Goal: Information Seeking & Learning: Find specific page/section

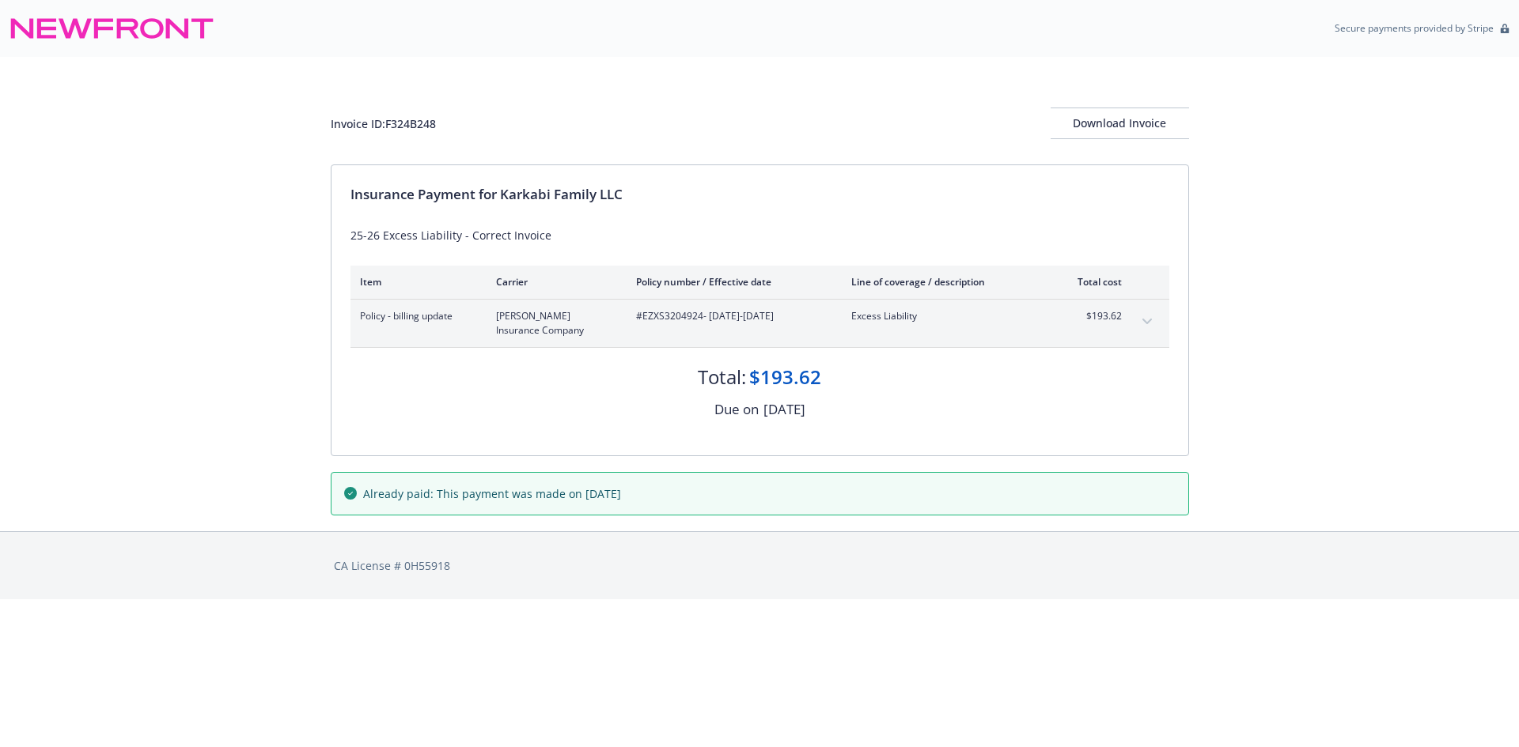
click at [676, 314] on span "#EZXS3204924 - 06/16/2025-05/10/2026" at bounding box center [731, 316] width 190 height 14
copy span "EZXS3204924"
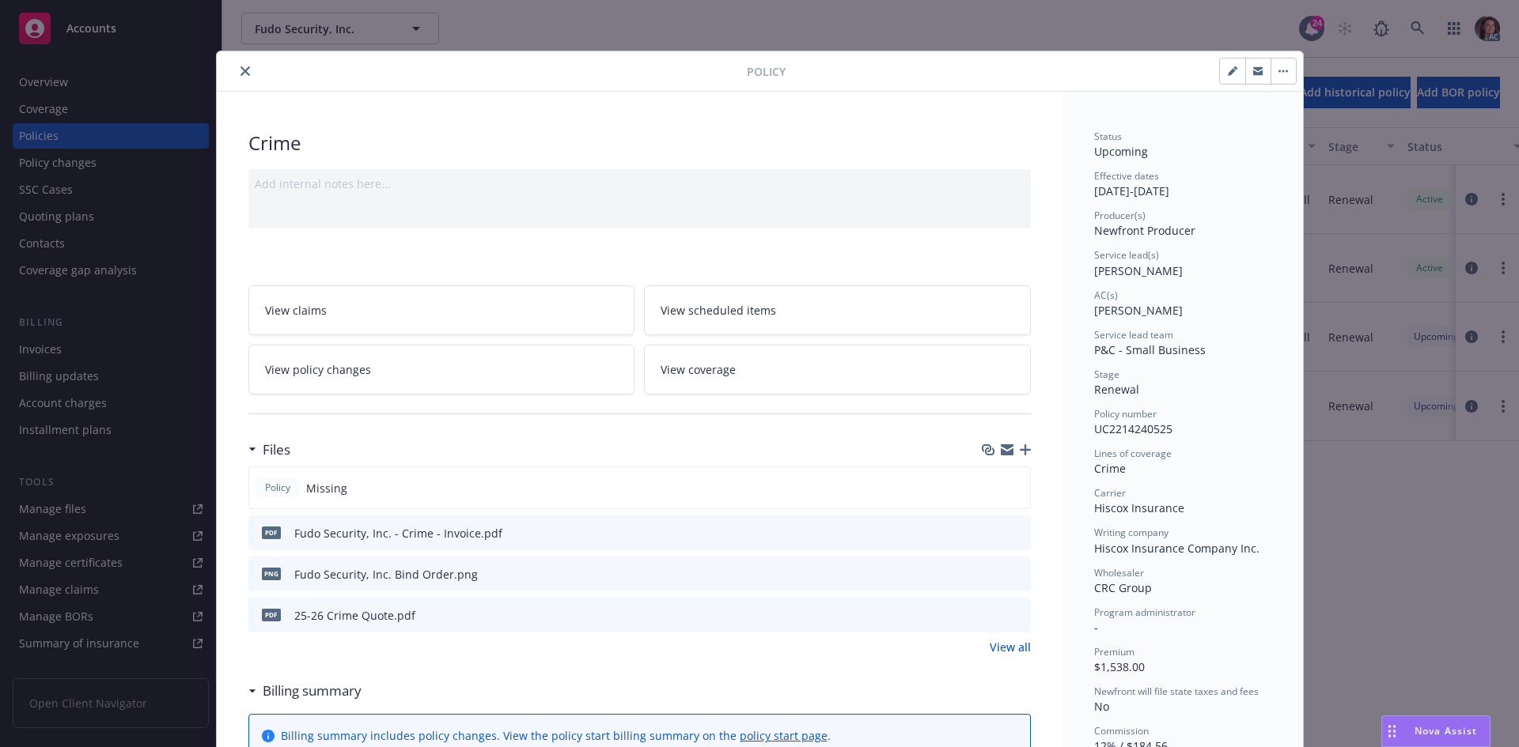
click at [225, 71] on div at bounding box center [485, 71] width 524 height 19
click at [236, 71] on button "close" at bounding box center [245, 71] width 19 height 19
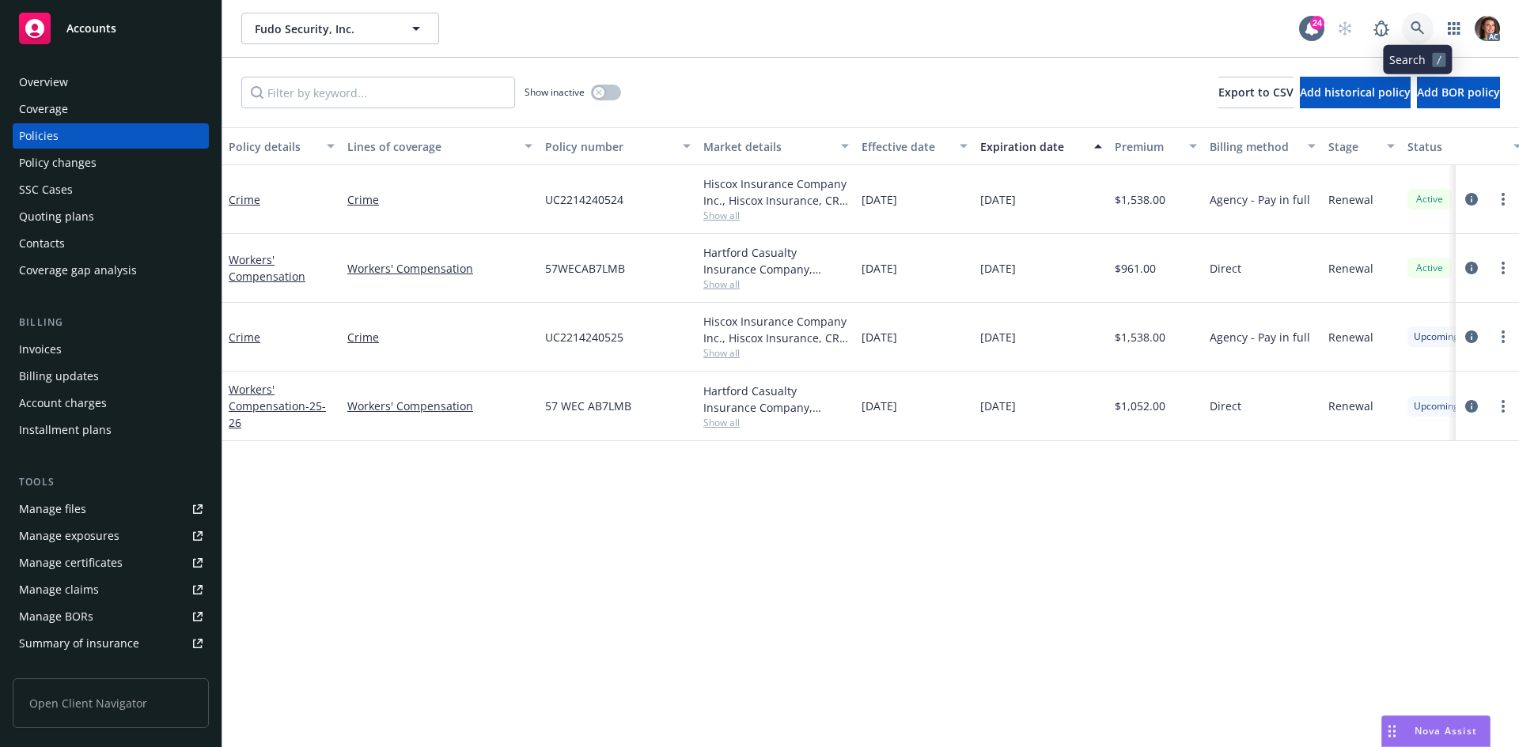
click at [1415, 29] on icon at bounding box center [1416, 27] width 13 height 13
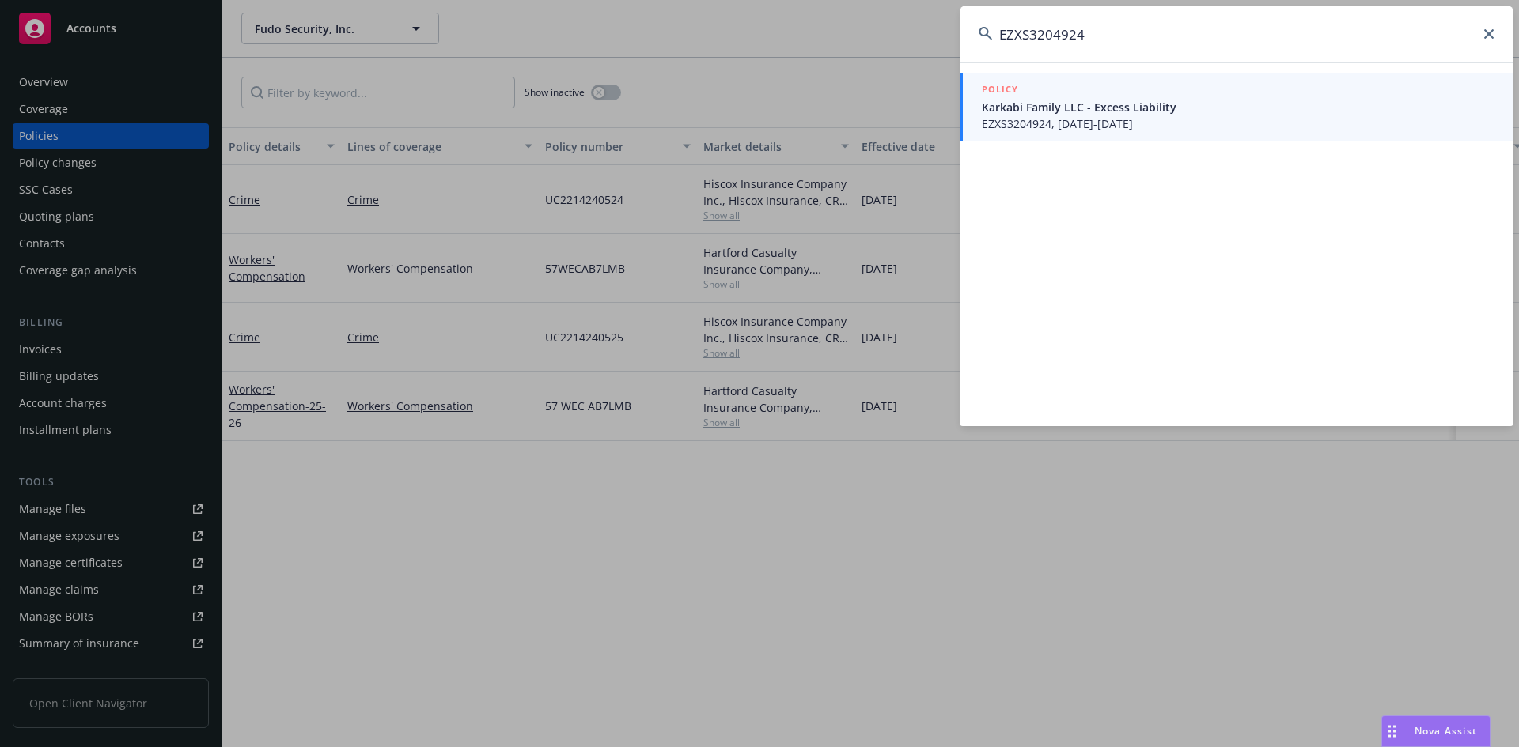
type input "EZXS3204924"
click at [1038, 108] on span "Karkabi Family LLC - Excess Liability" at bounding box center [1238, 107] width 513 height 17
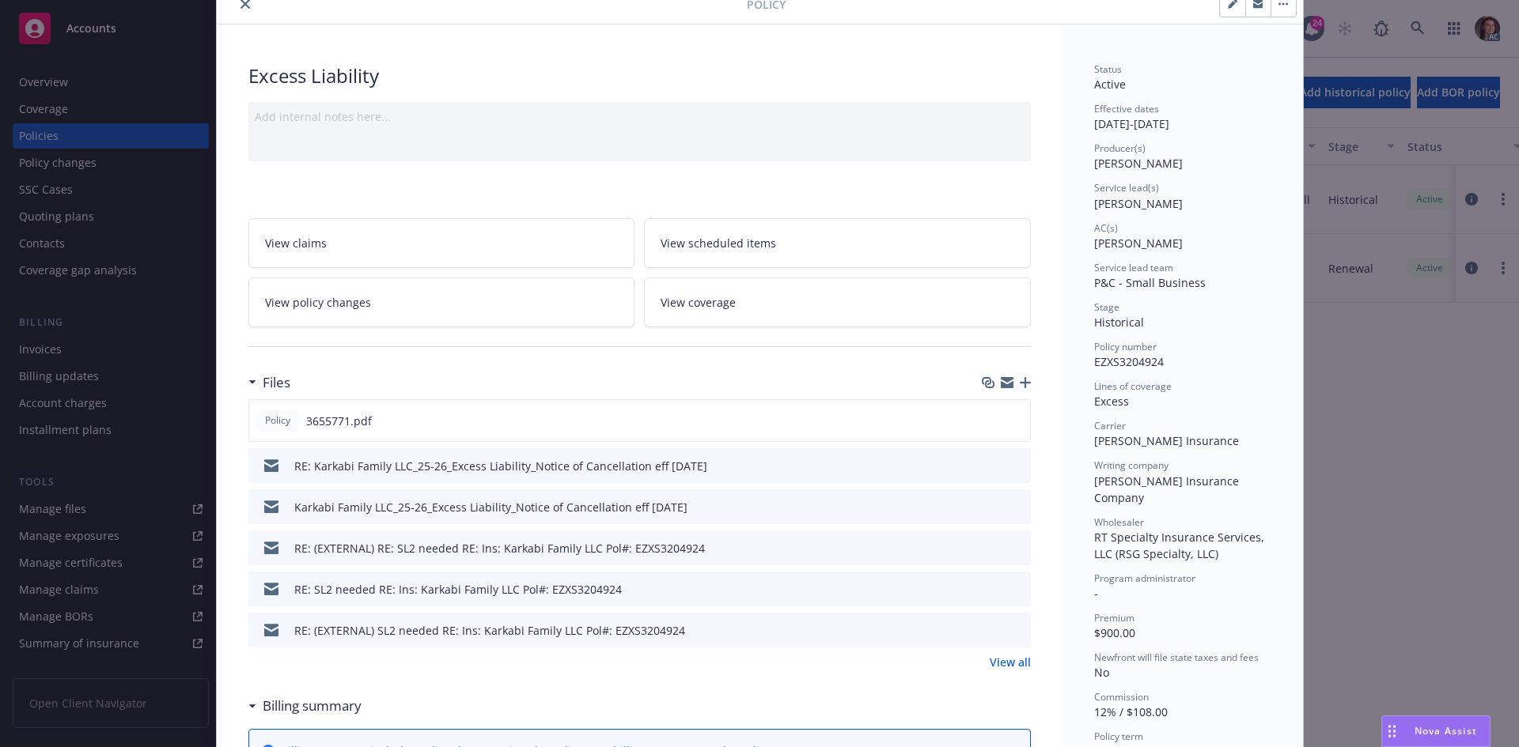
scroll to position [158, 0]
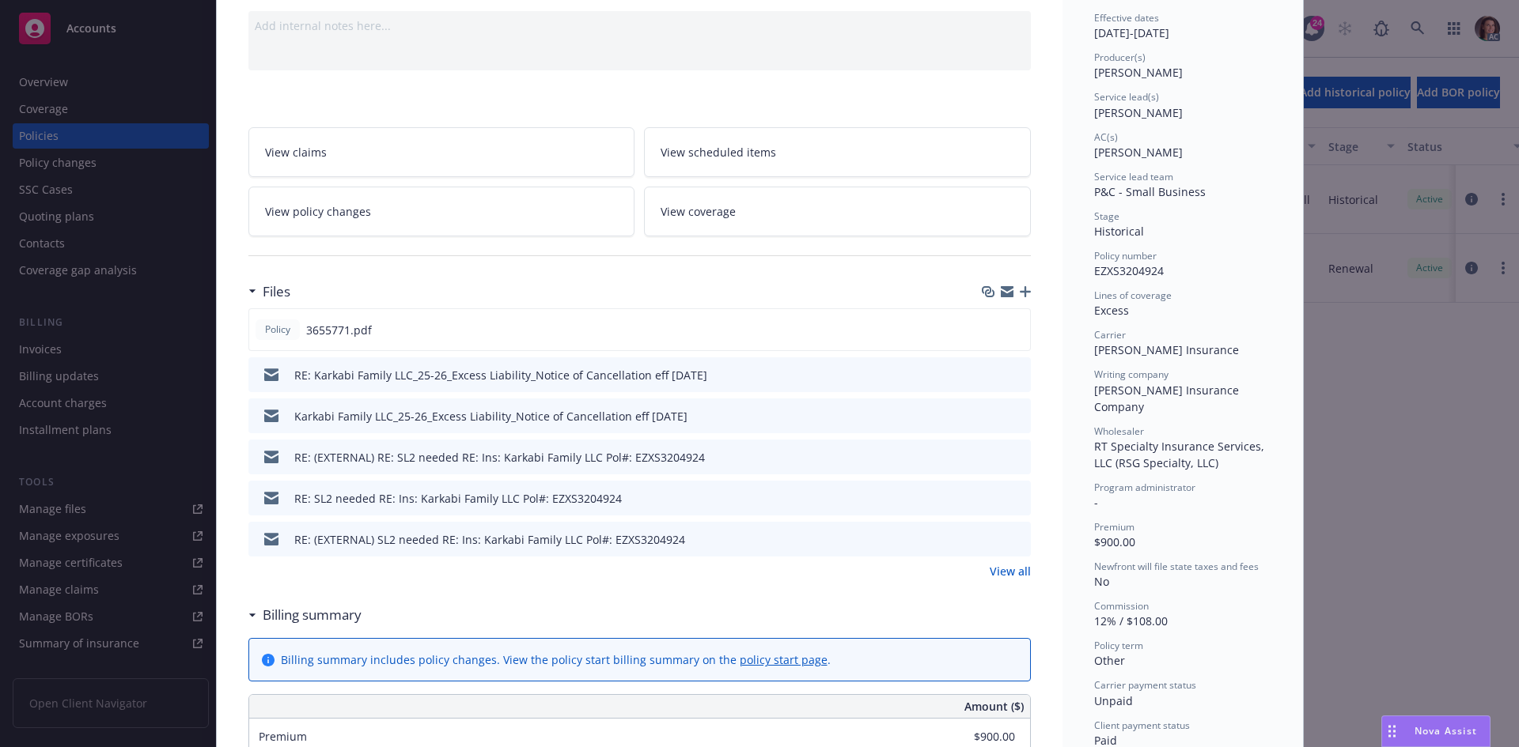
click at [1007, 574] on link "View all" at bounding box center [1010, 571] width 41 height 17
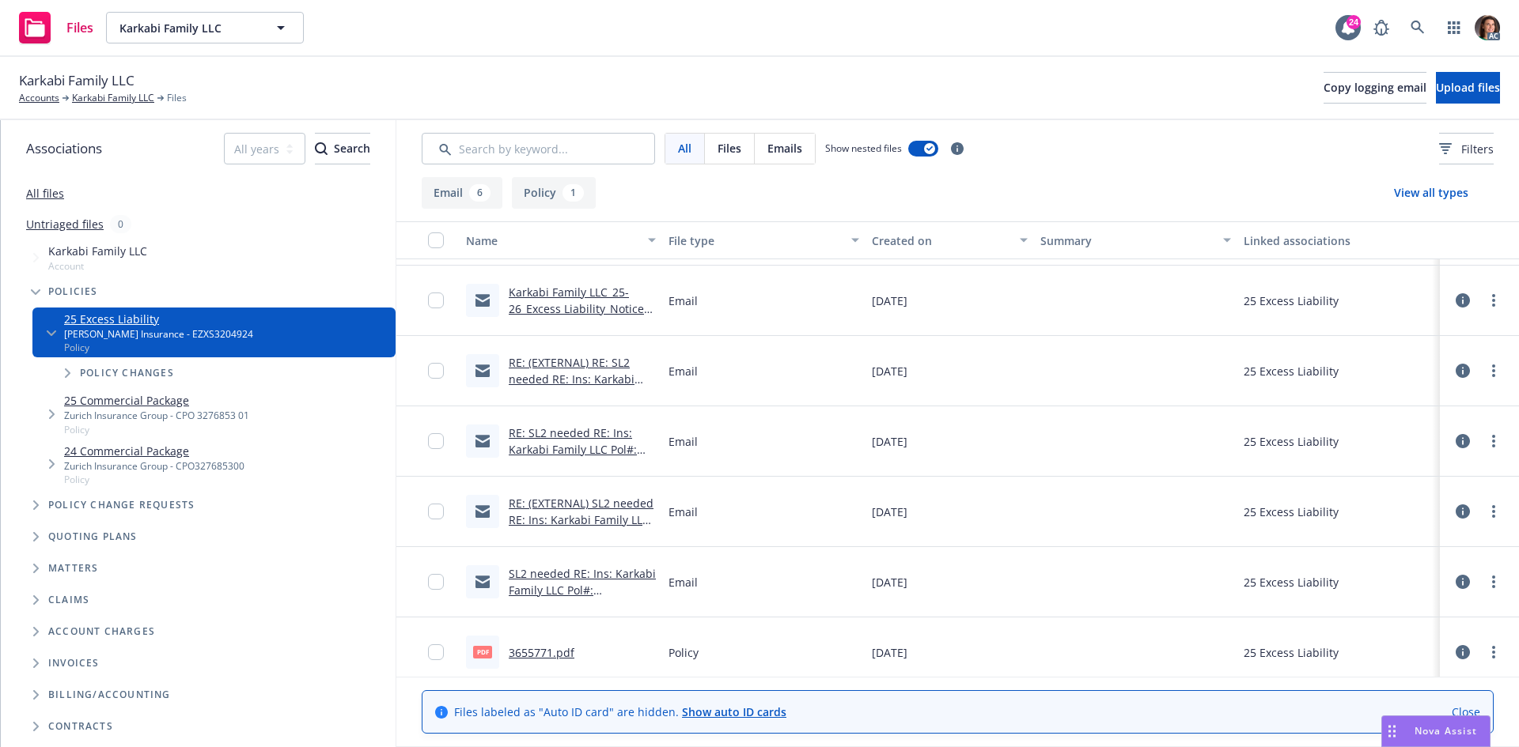
scroll to position [75, 0]
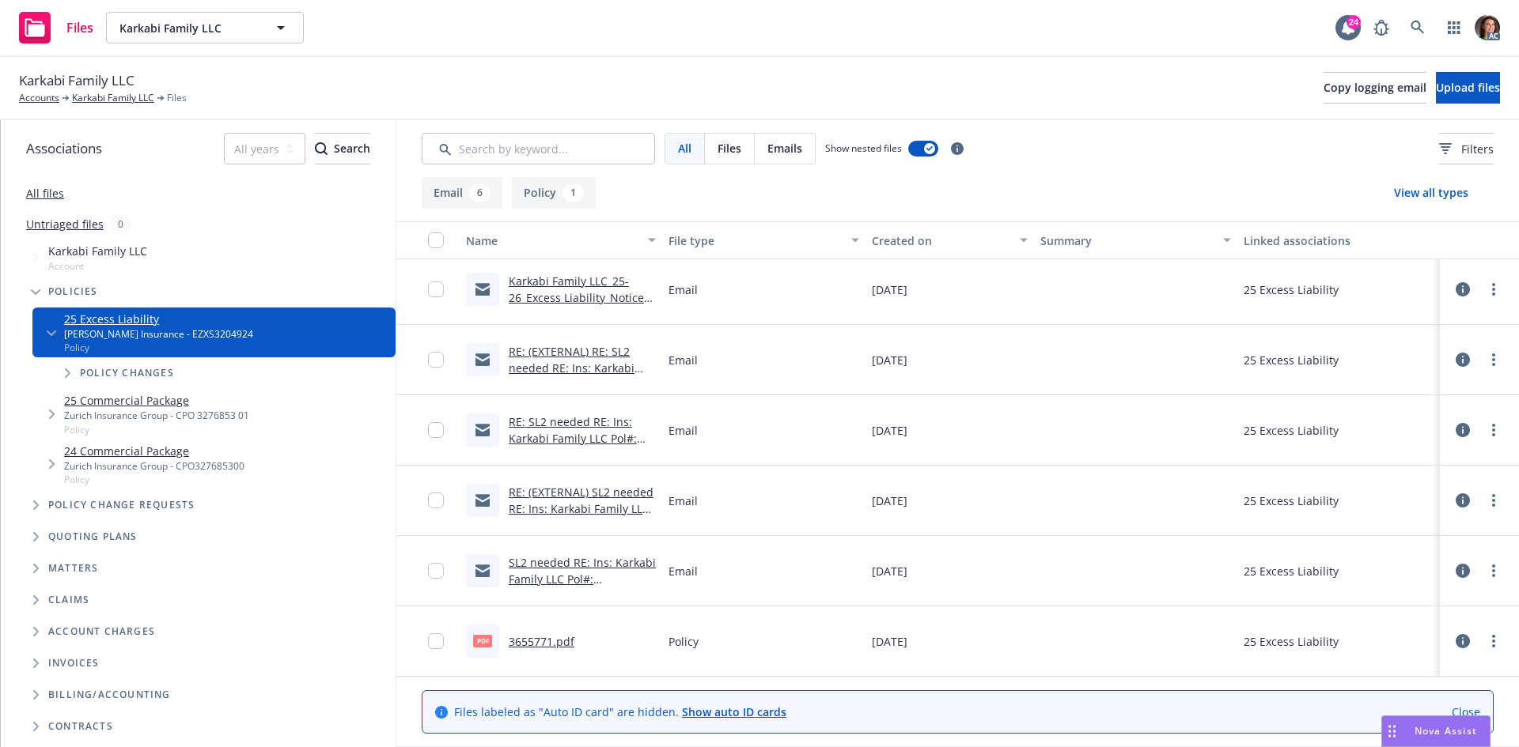
click at [548, 638] on link "3655771.pdf" at bounding box center [542, 641] width 66 height 15
click at [1410, 29] on link at bounding box center [1418, 28] width 32 height 32
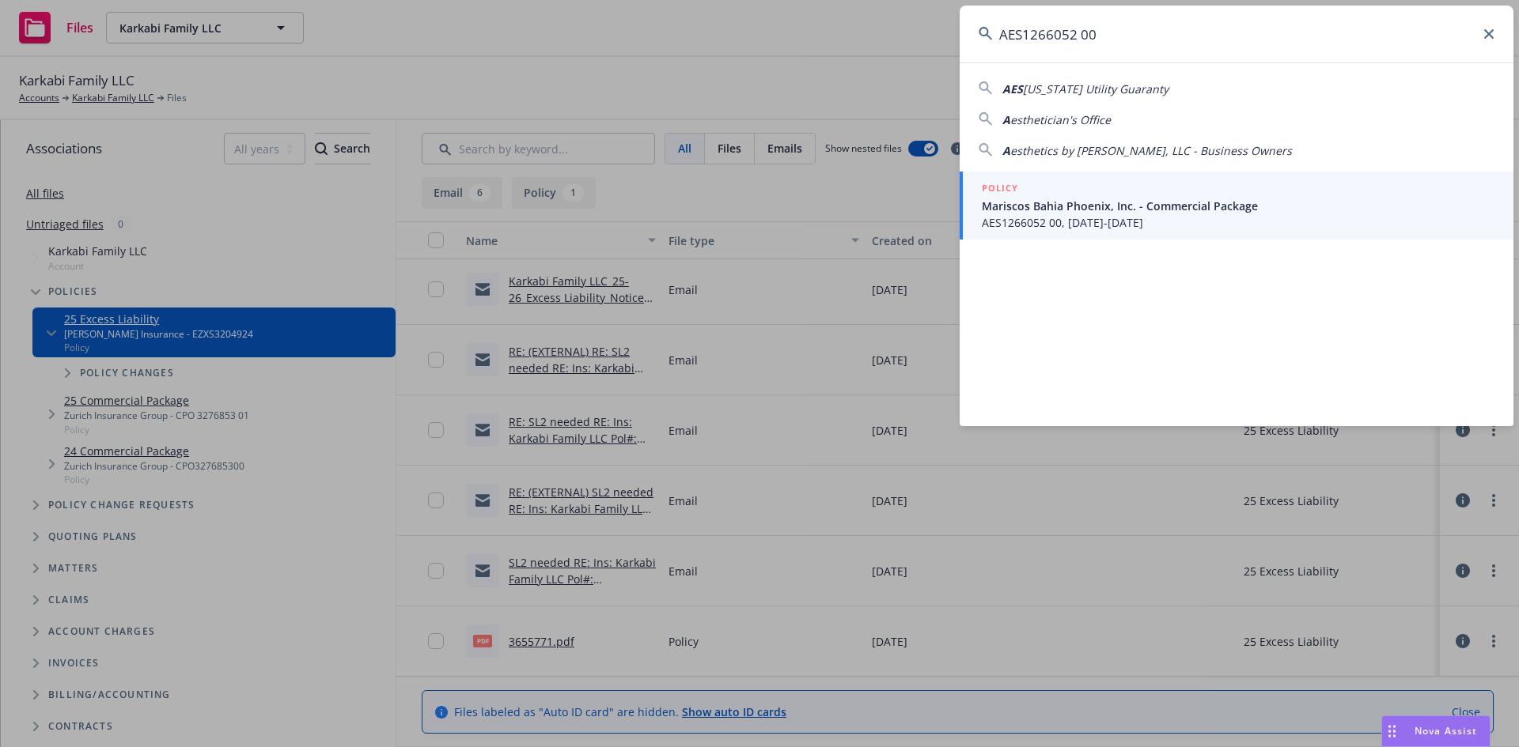
type input "AES1266052 00"
click at [1049, 220] on span "AES1266052 00, [DATE]-[DATE]" at bounding box center [1238, 222] width 513 height 17
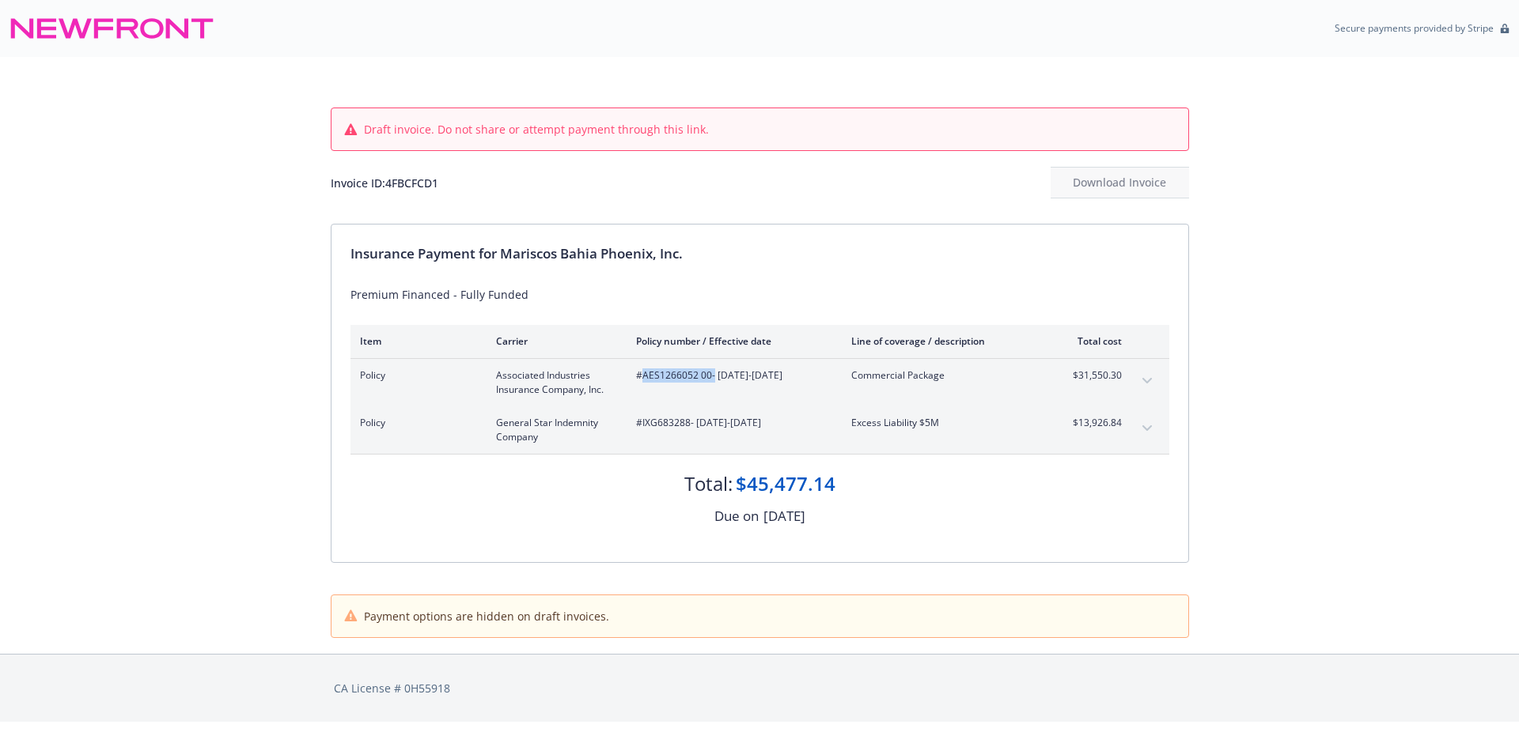
drag, startPoint x: 711, startPoint y: 377, endPoint x: 639, endPoint y: 382, distance: 72.1
click at [639, 382] on span "#AES1266052 00 - [DATE]-[DATE]" at bounding box center [731, 376] width 190 height 14
click at [668, 414] on div "Policy General Star Indemnity Company #IXG683288 - [DATE]-[DATE] Excess Liabili…" at bounding box center [759, 430] width 819 height 47
click at [668, 414] on div "Policy General Star Indemnity Company #IXG683288 - 07/18/2025-07/18/2026 Excess…" at bounding box center [759, 430] width 819 height 47
copy span "IXG683288"
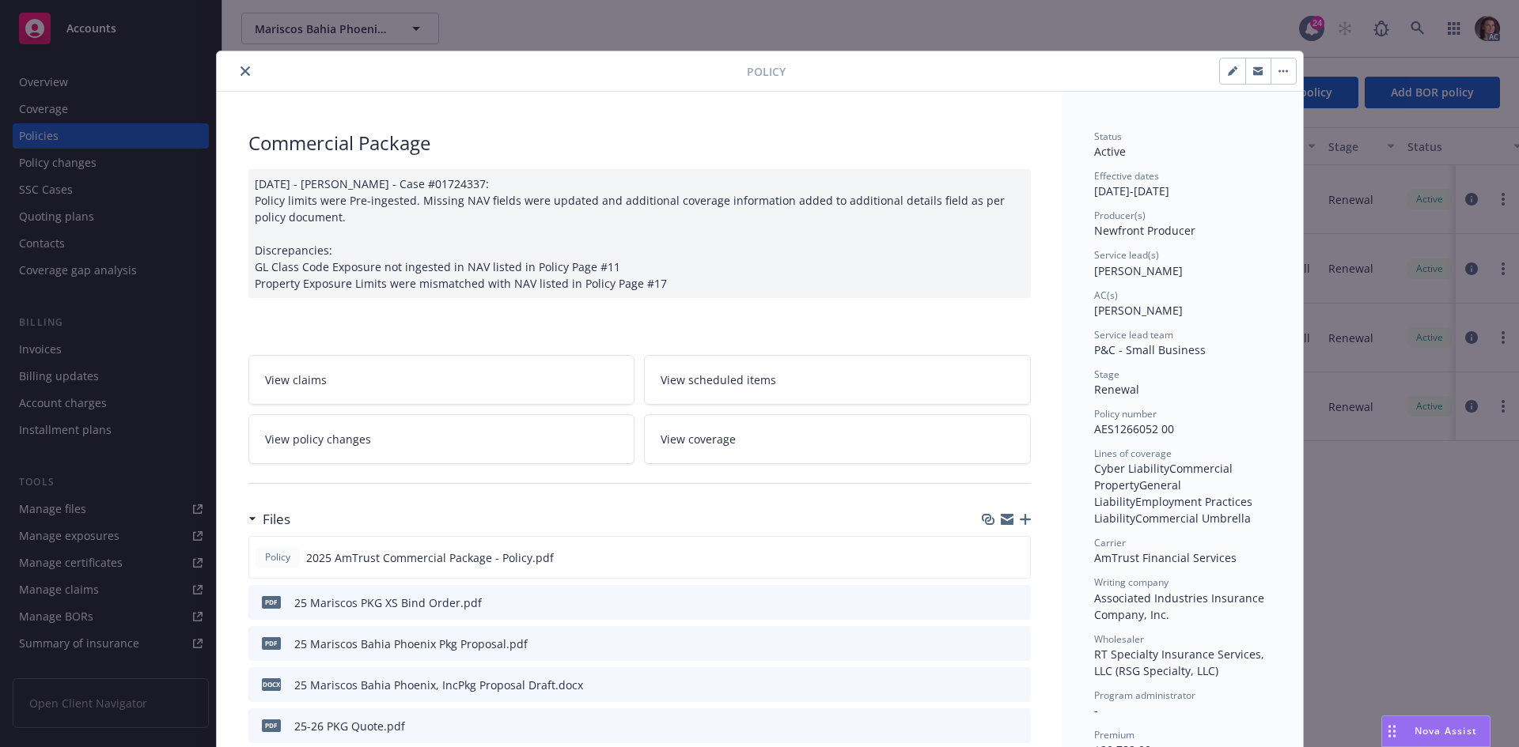
drag, startPoint x: 235, startPoint y: 73, endPoint x: 732, endPoint y: 14, distance: 501.0
click at [240, 73] on icon "close" at bounding box center [244, 70] width 9 height 9
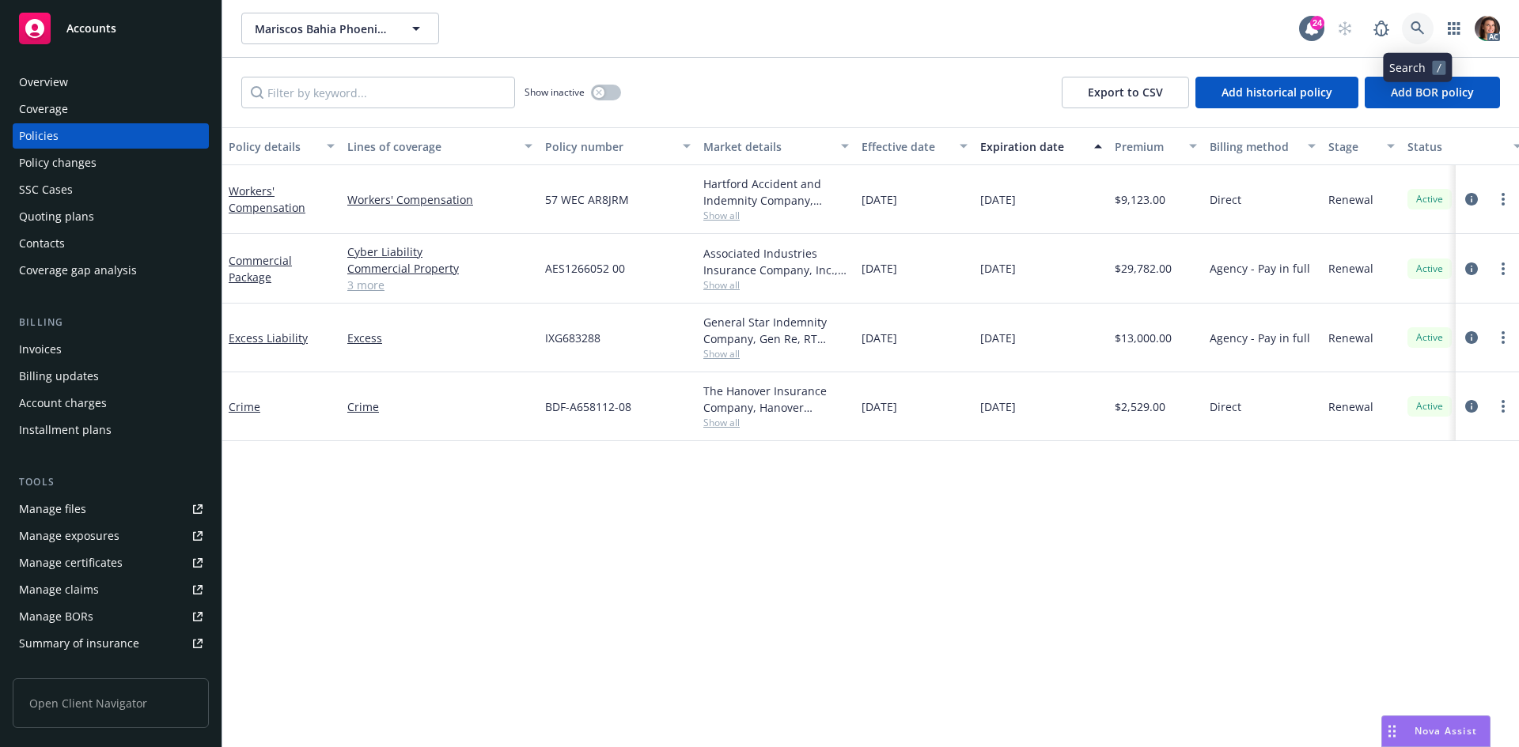
click at [1426, 17] on link at bounding box center [1418, 29] width 32 height 32
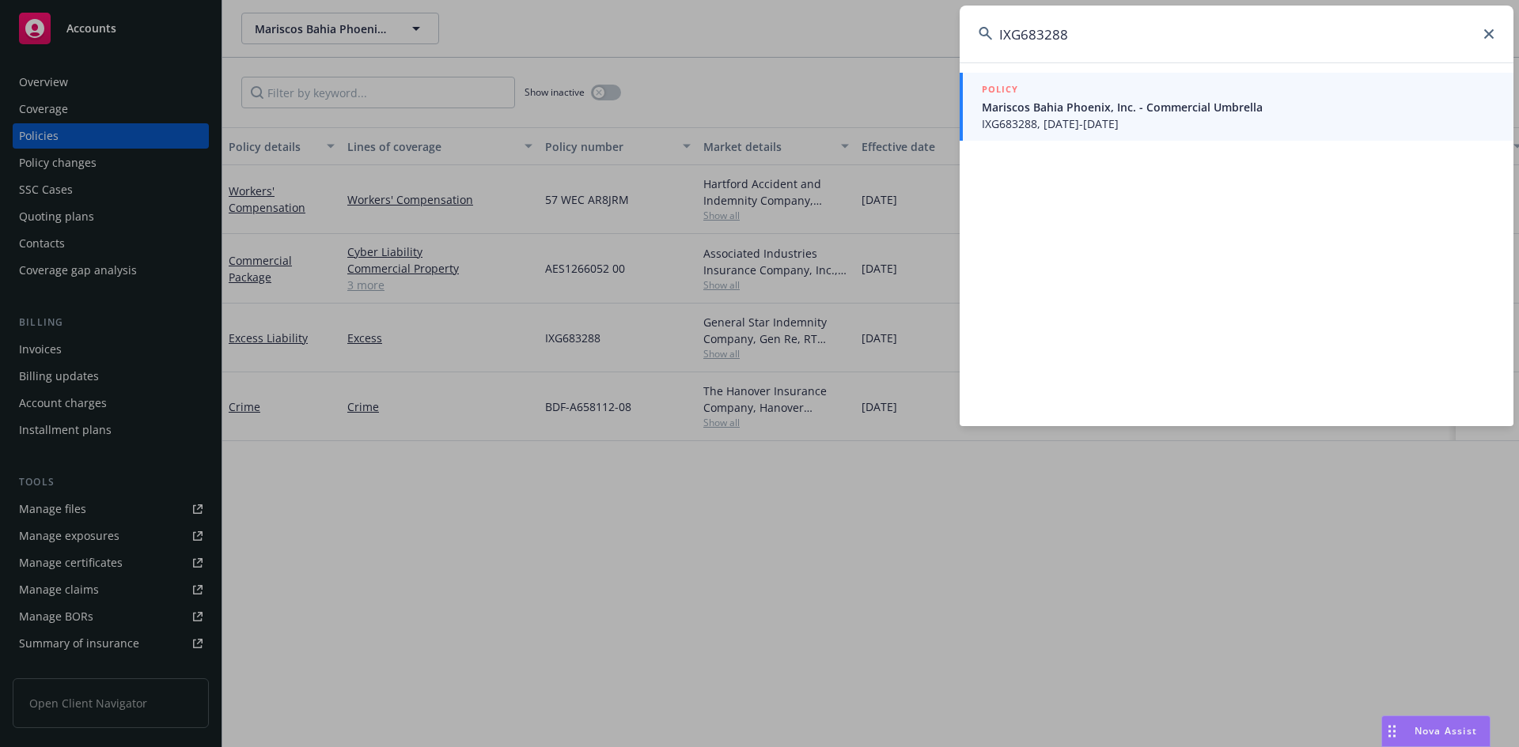
type input "IXG683288"
click at [1063, 120] on span "IXG683288, 07/18/2025-07/18/2026" at bounding box center [1238, 123] width 513 height 17
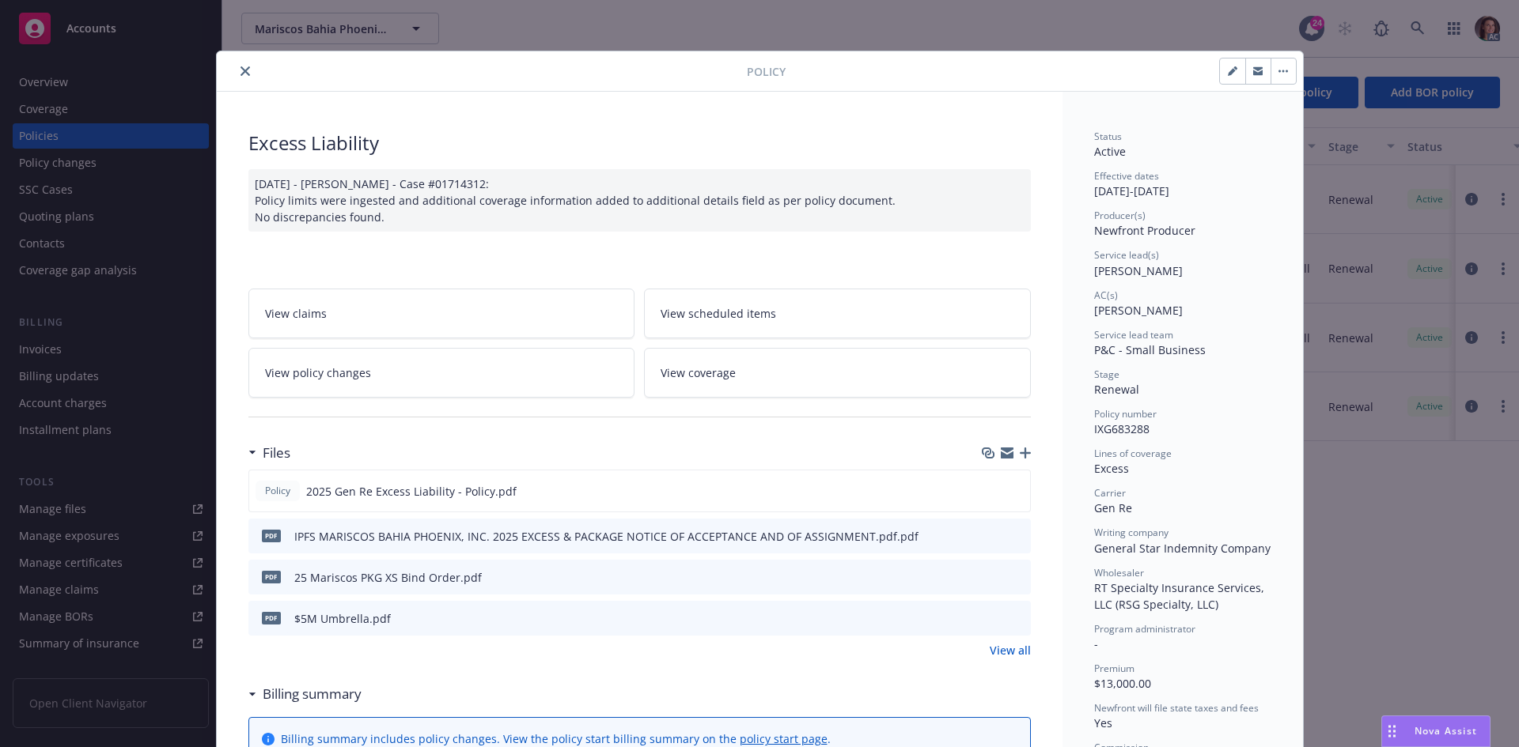
click at [240, 68] on icon "close" at bounding box center [244, 70] width 9 height 9
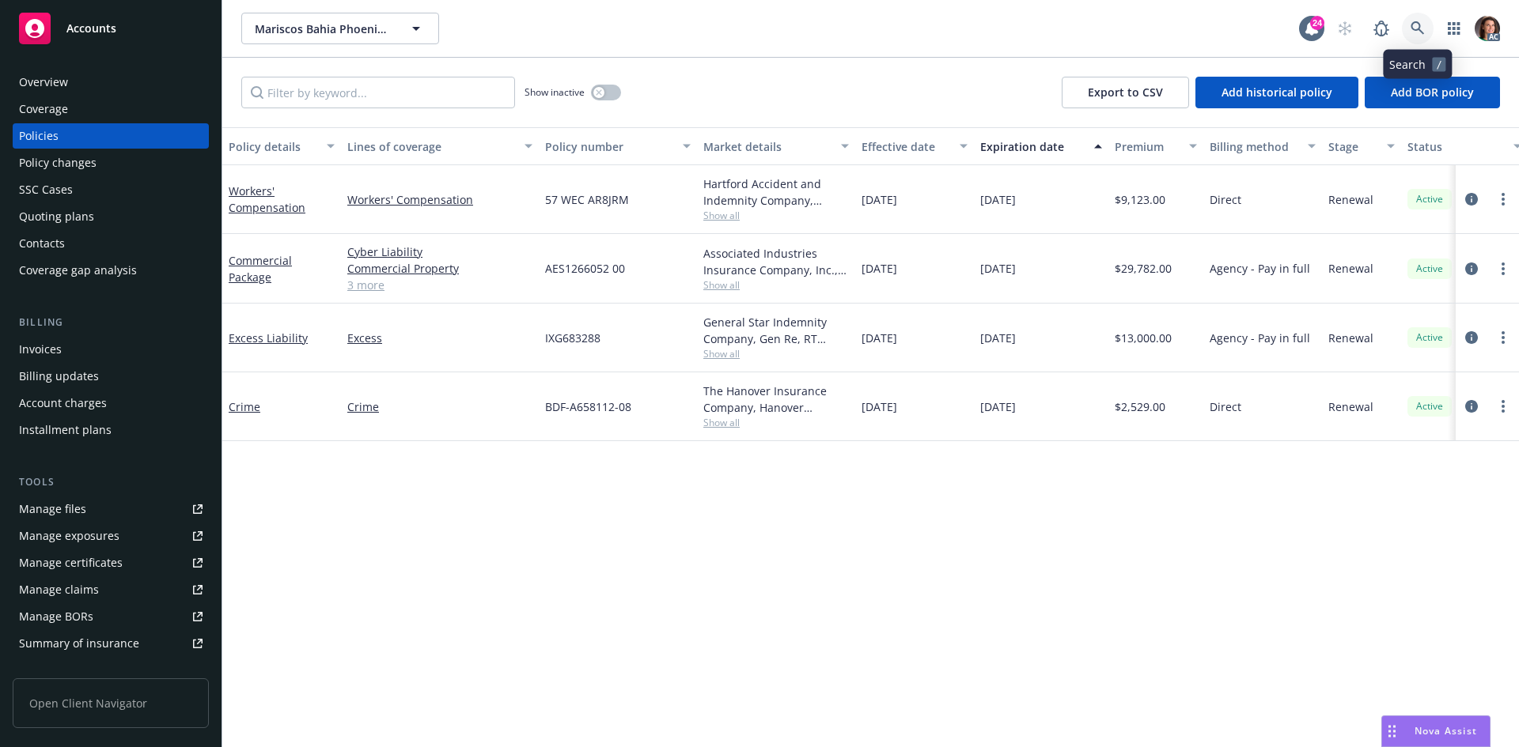
click at [1425, 30] on link at bounding box center [1418, 29] width 32 height 32
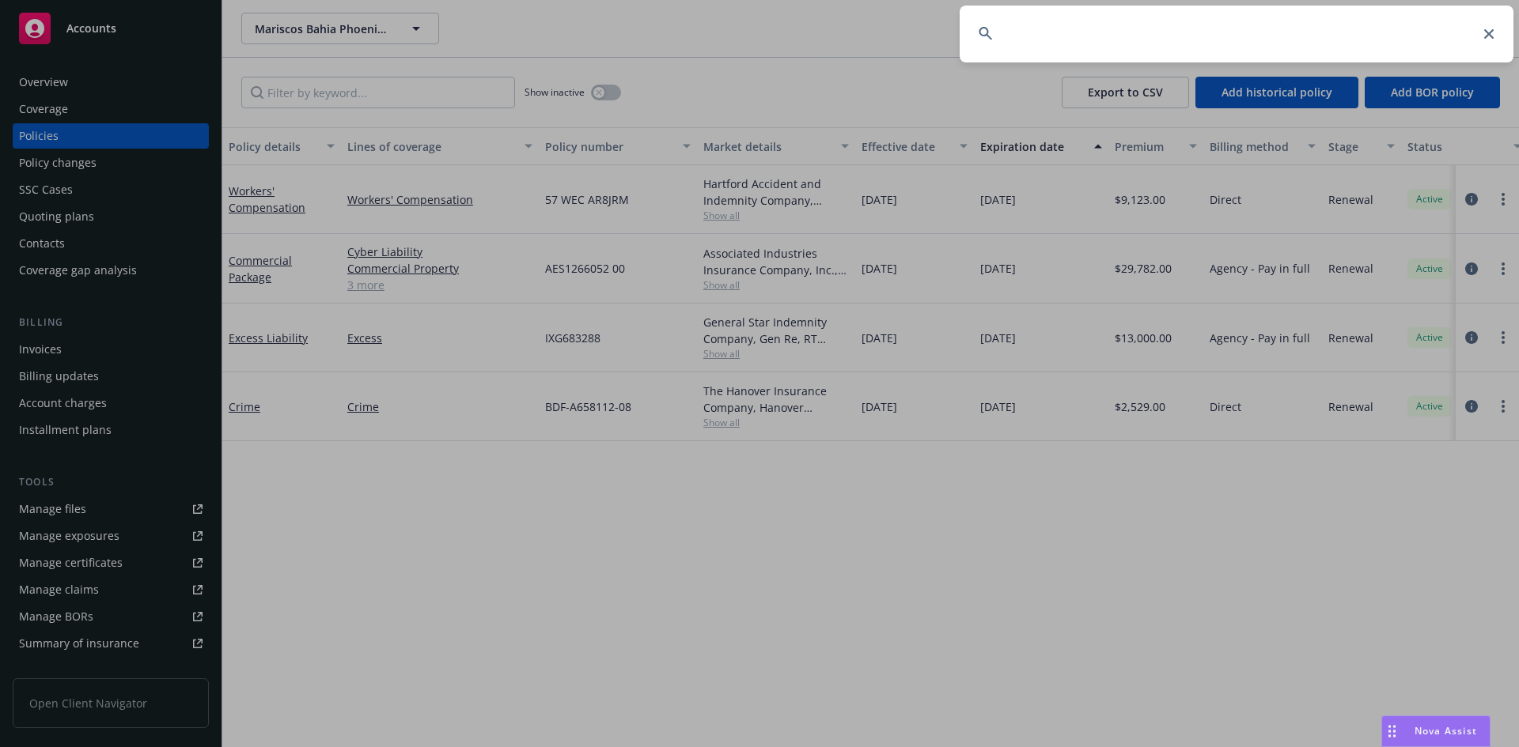
drag, startPoint x: 1117, startPoint y: 19, endPoint x: 846, endPoint y: 29, distance: 270.7
click at [847, 29] on div at bounding box center [759, 373] width 1519 height 747
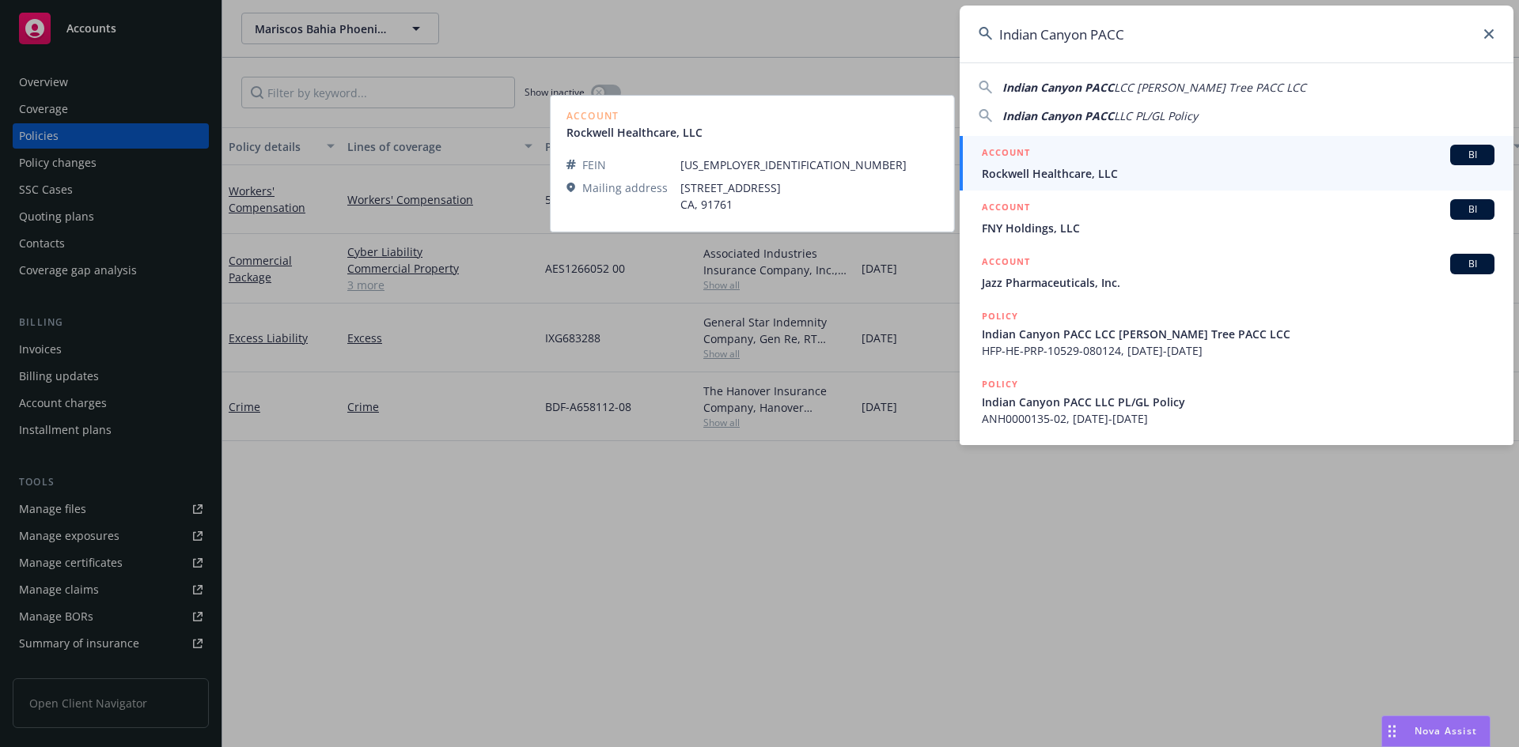
type input "Indian Canyon PACC"
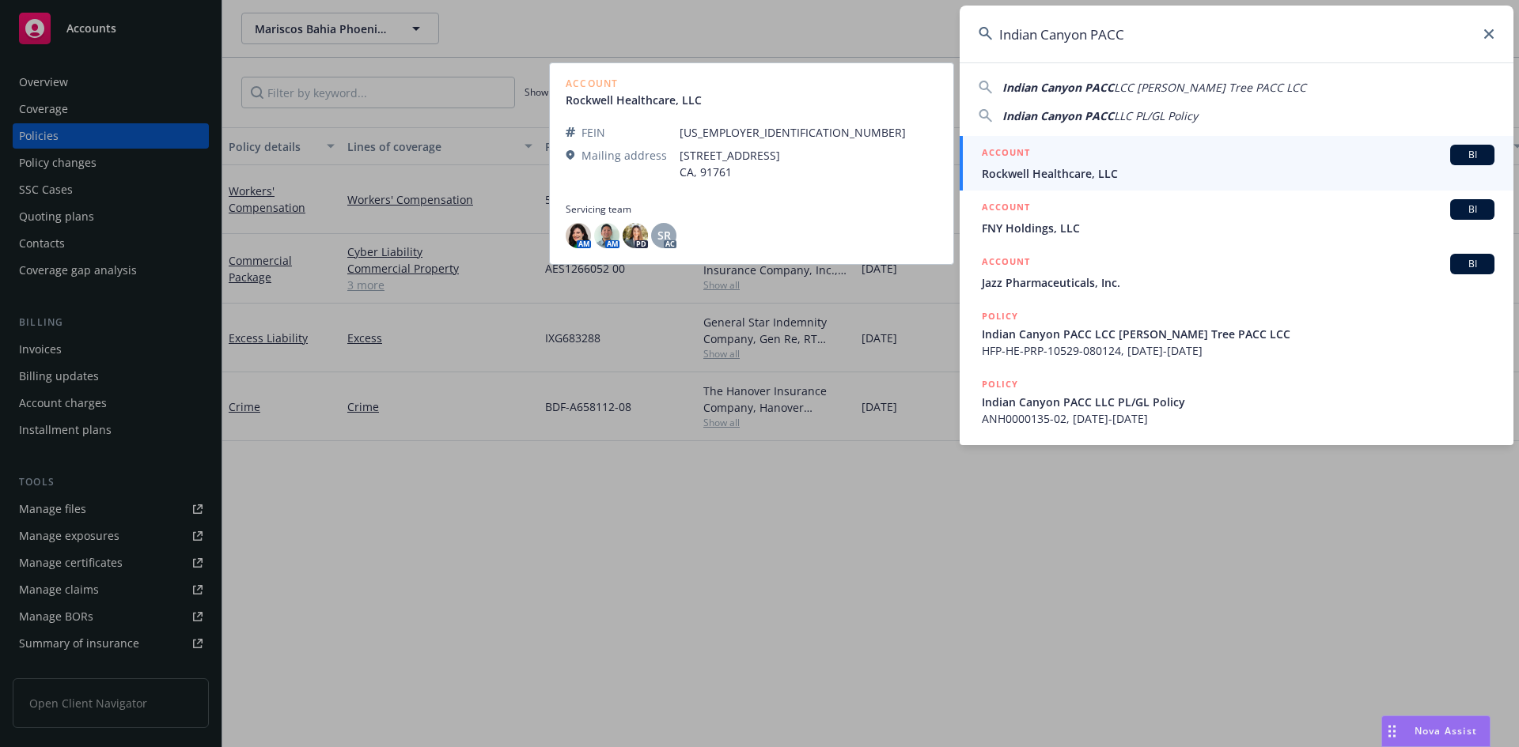
click at [1053, 172] on span "Rockwell Healthcare, LLC" at bounding box center [1238, 173] width 513 height 17
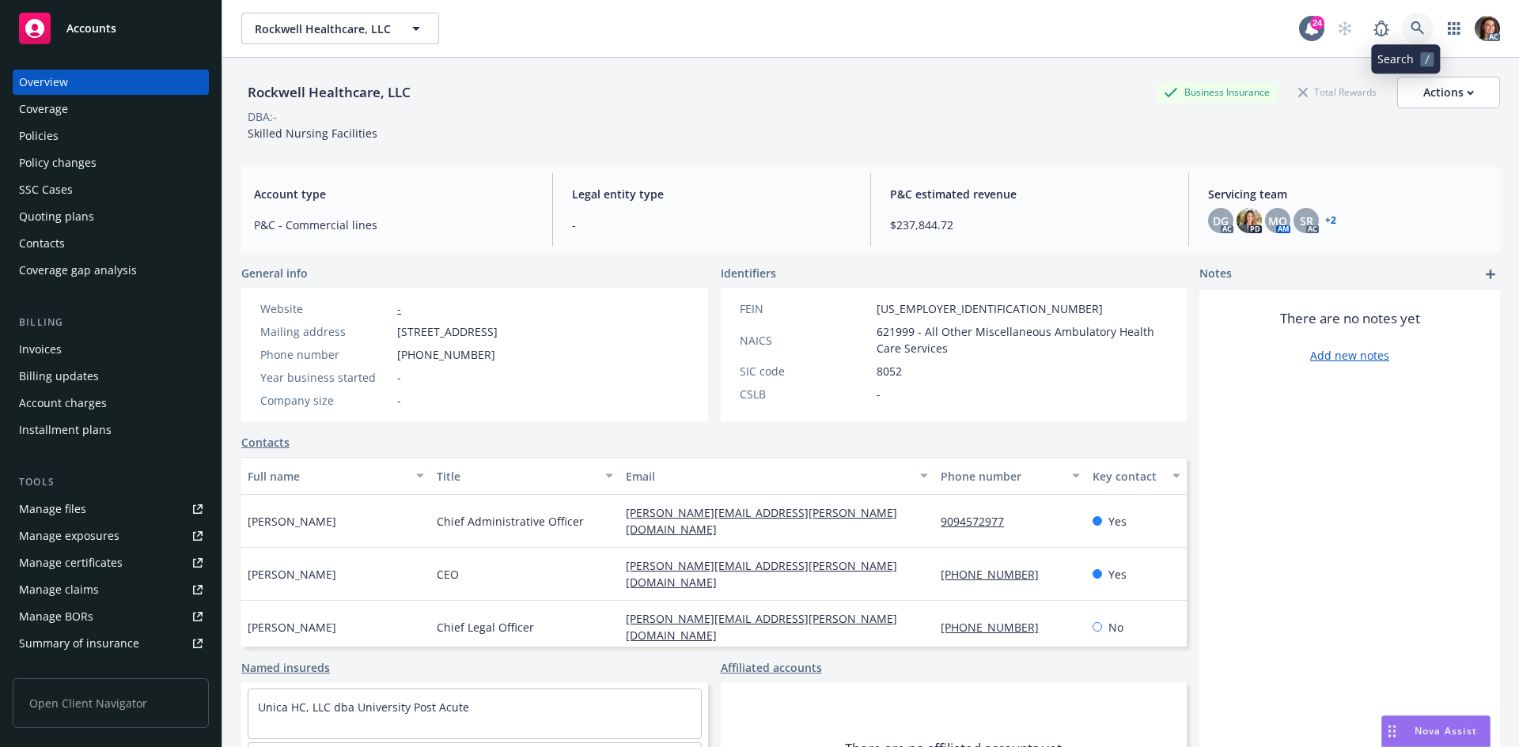
click at [1402, 34] on link at bounding box center [1418, 29] width 32 height 32
click at [400, 332] on span "3281 E Guasti Rd, Ste 250, Ontario, CA, 91761" at bounding box center [447, 332] width 100 height 17
drag, startPoint x: 399, startPoint y: 331, endPoint x: 528, endPoint y: 330, distance: 128.9
click at [498, 330] on span "3281 E Guasti Rd, Ste 250, Ontario, CA, 91761" at bounding box center [447, 332] width 100 height 17
copy span "3281 E Guasti Rd, Ste 250"
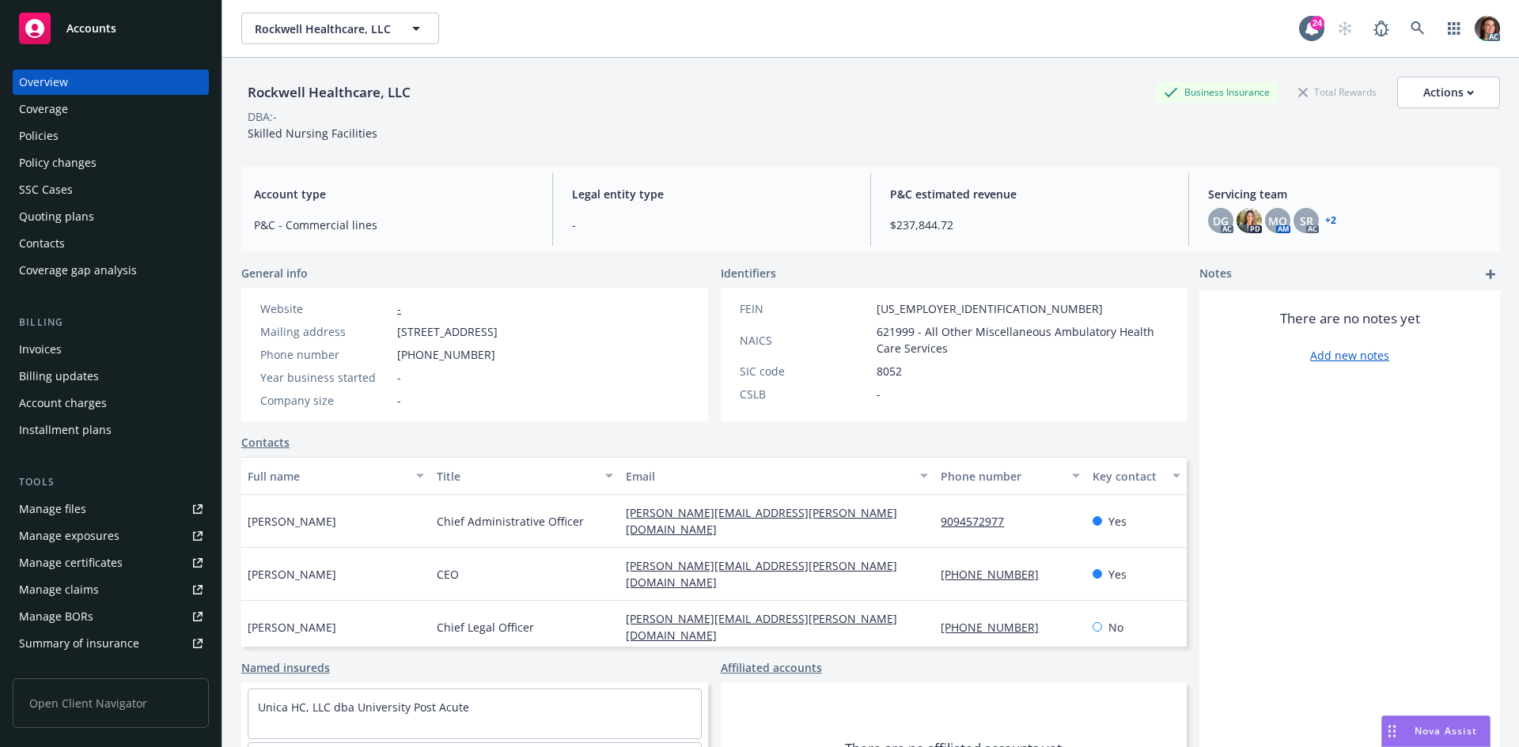
click at [498, 330] on span "3281 E Guasti Rd, Ste 250, Ontario, CA, 91761" at bounding box center [447, 332] width 100 height 17
copy span "91761"
drag, startPoint x: 392, startPoint y: 338, endPoint x: 528, endPoint y: 334, distance: 136.1
click at [504, 334] on div "Mailing address 3281 E Guasti Rd, Ste 250, Ontario, CA, 91761" at bounding box center [379, 332] width 250 height 17
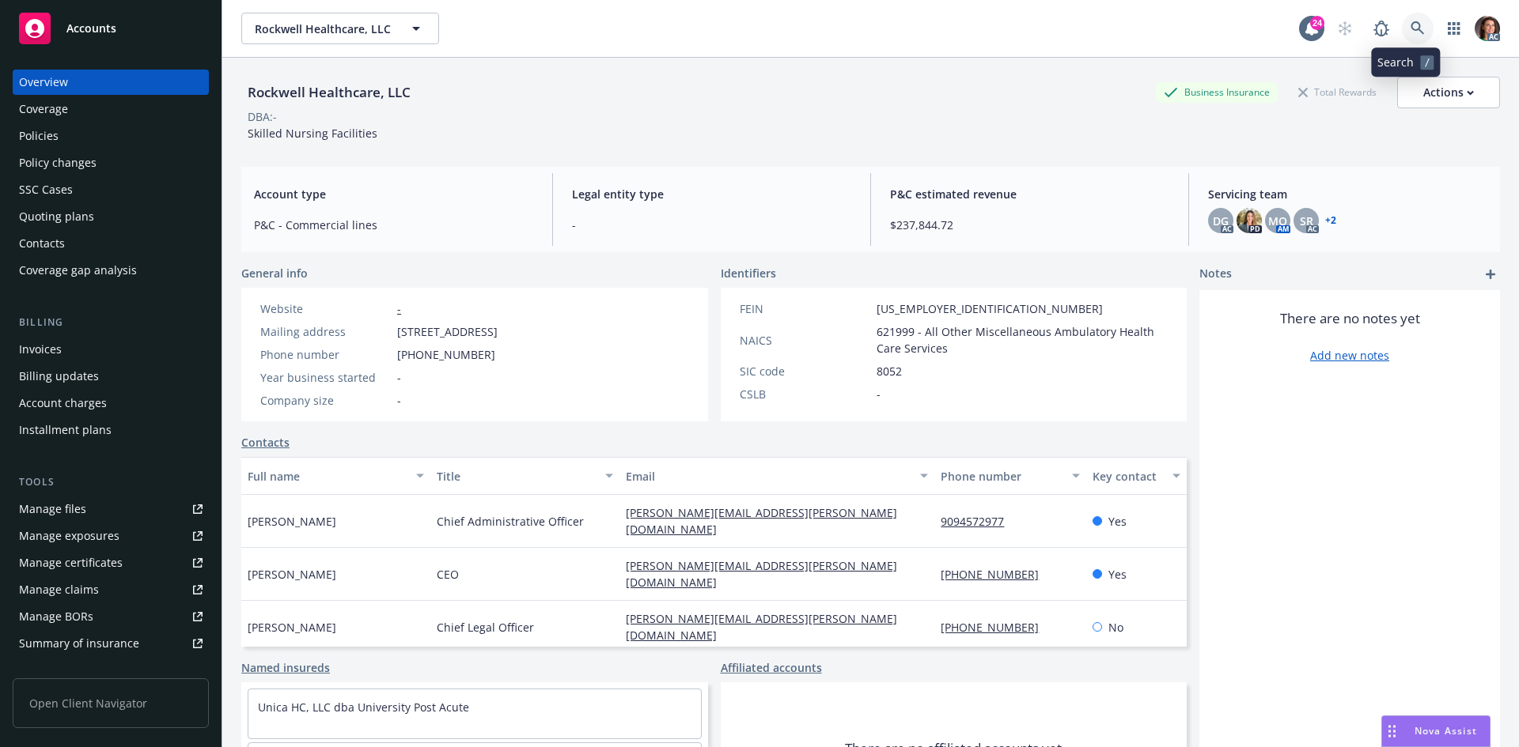
click at [1411, 22] on icon at bounding box center [1417, 28] width 14 height 14
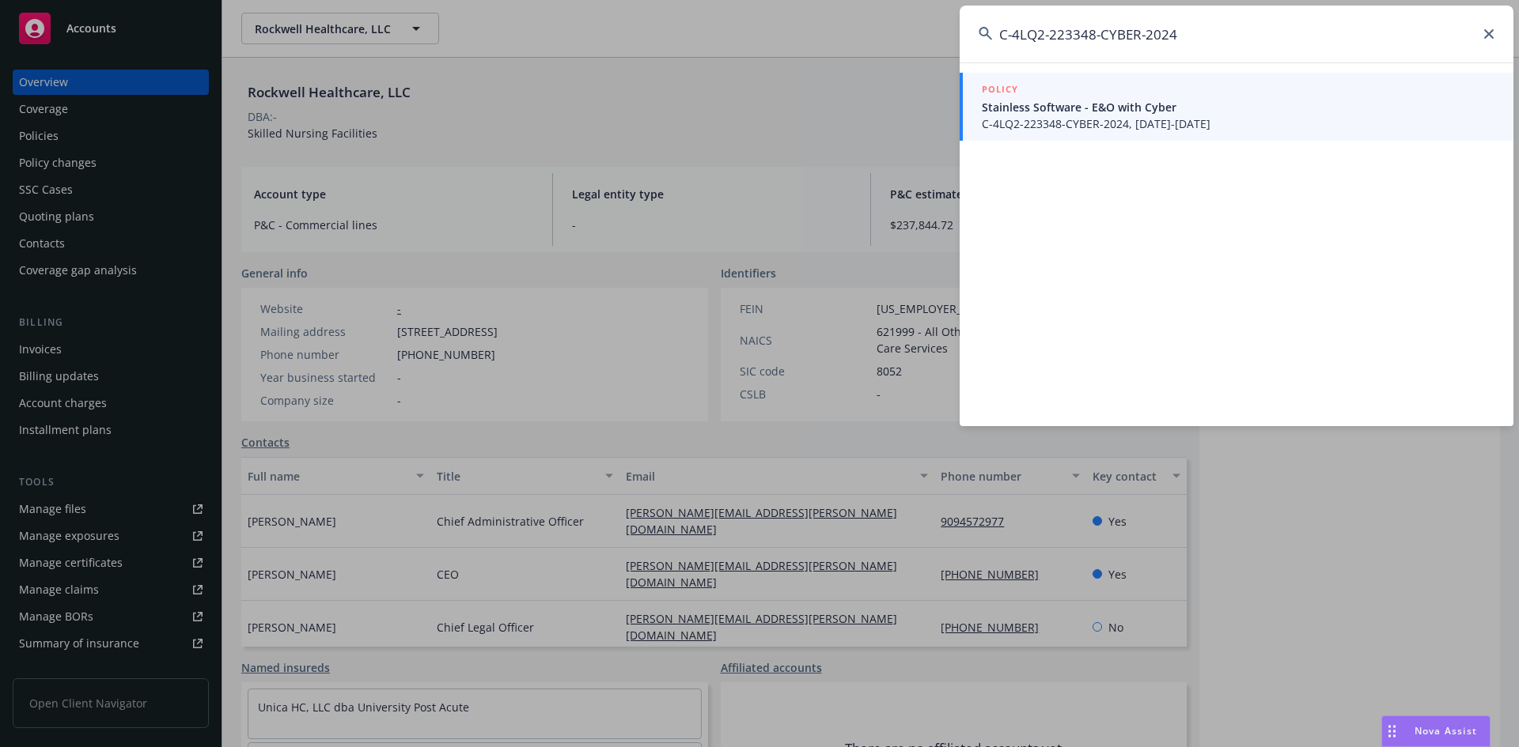
type input "C-4LQ2-223348-CYBER-2024"
click at [1136, 100] on span "Stainless Software - E&O with Cyber" at bounding box center [1238, 107] width 513 height 17
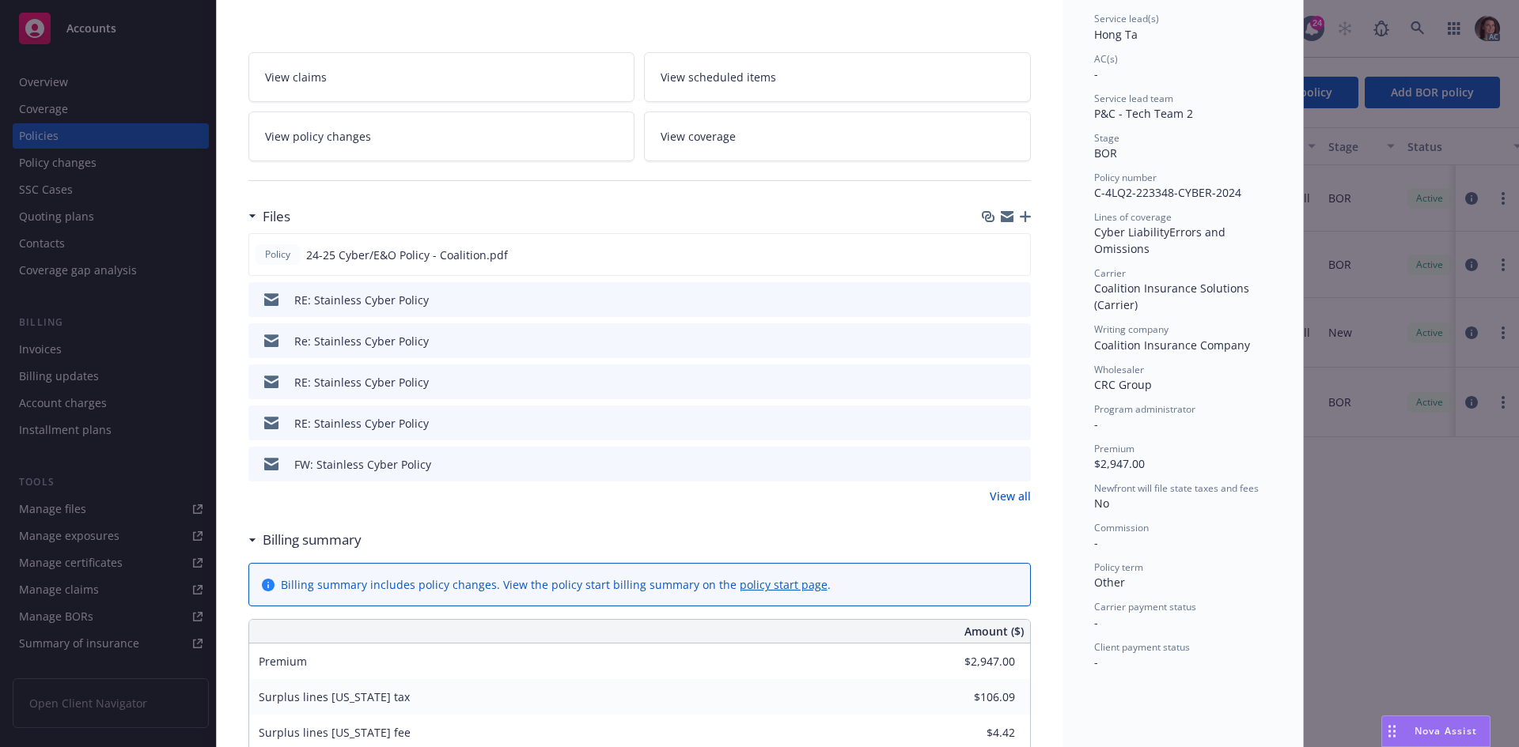
scroll to position [237, 0]
click at [1007, 494] on link "View all" at bounding box center [1010, 495] width 41 height 17
